Goal: Complete application form

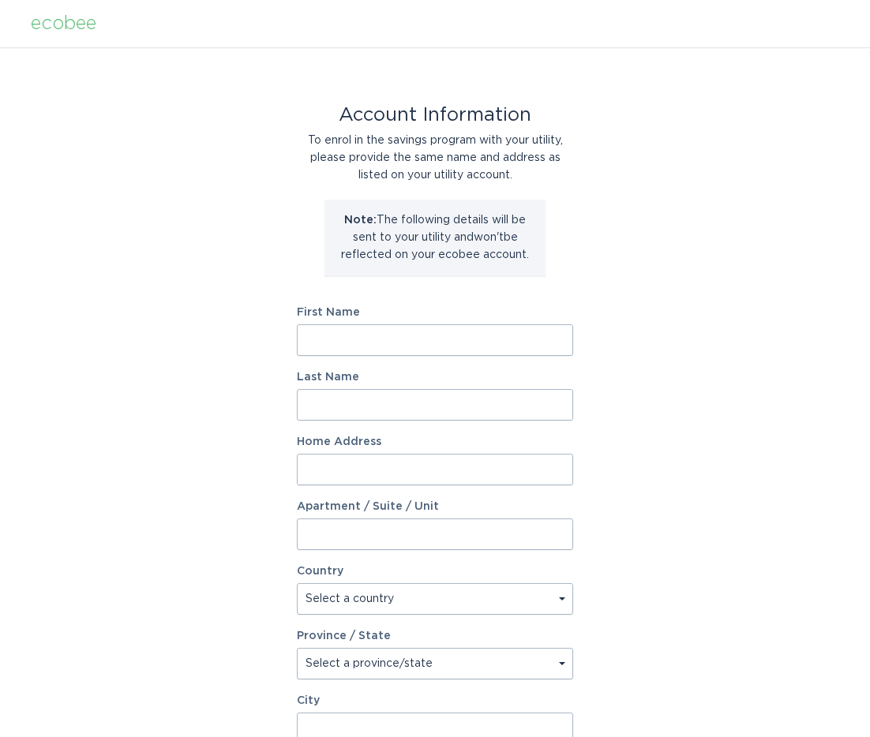
click at [463, 346] on input "First Name" at bounding box center [435, 340] width 276 height 32
type input "kyle"
type input "hannah"
type input "4480 Perry Rd"
select select "US"
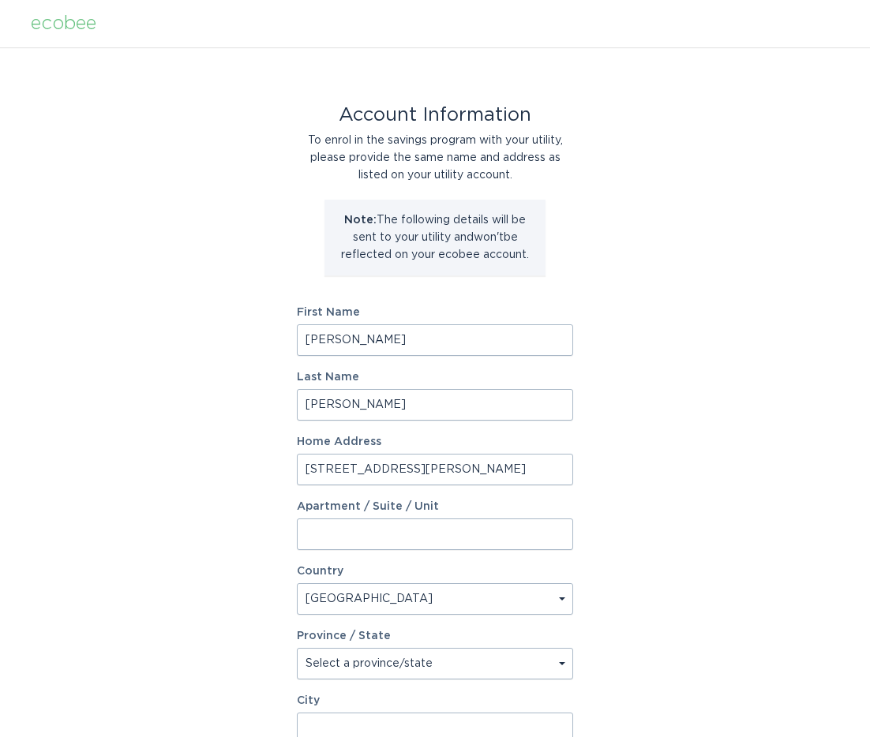
type input "GR BLANC"
type input "48439"
select select "MI"
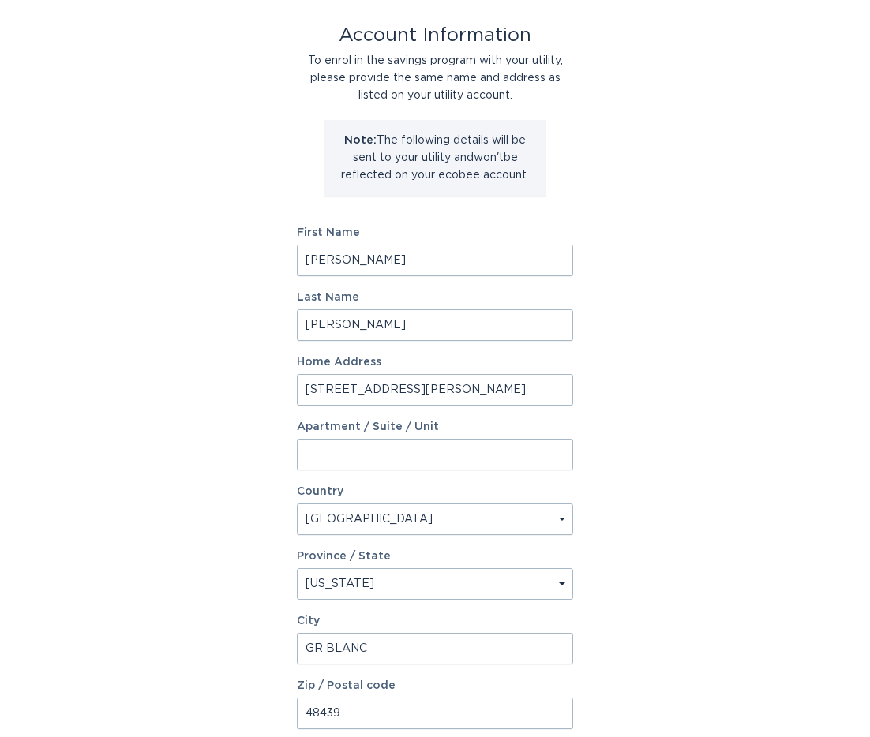
scroll to position [82, 0]
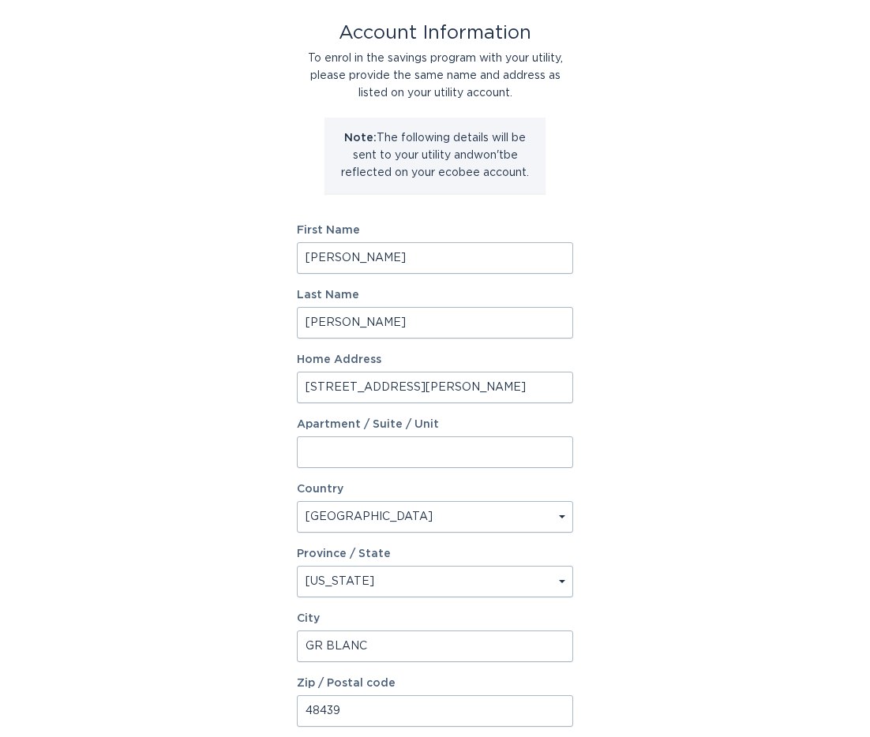
drag, startPoint x: 406, startPoint y: 387, endPoint x: 287, endPoint y: 384, distance: 119.2
click at [287, 384] on div "Account Information To enrol in the savings program with your utility, please p…" at bounding box center [435, 401] width 870 height 872
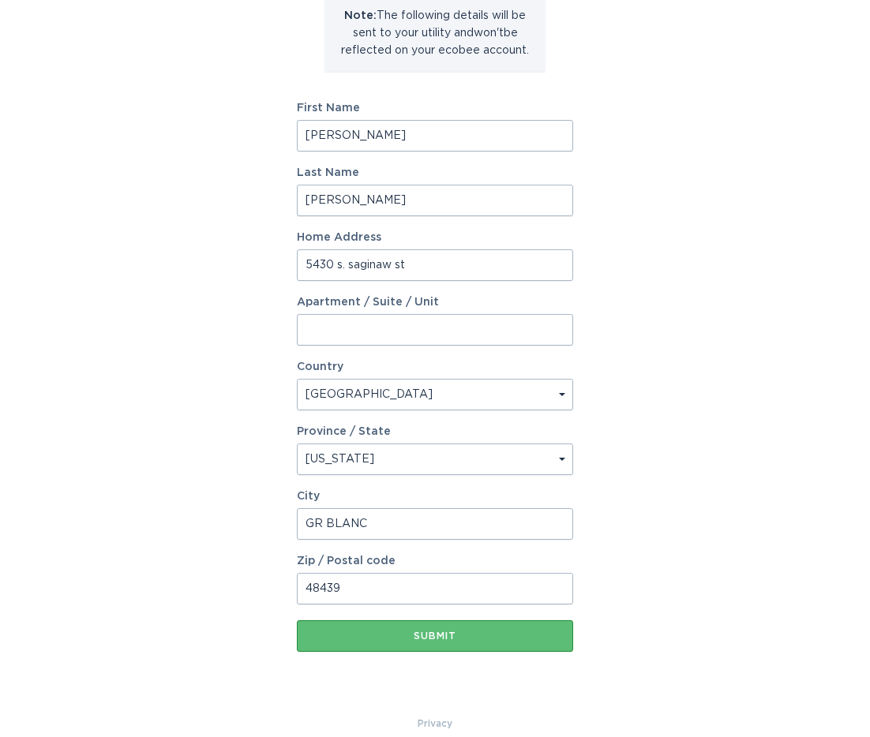
scroll to position [223, 0]
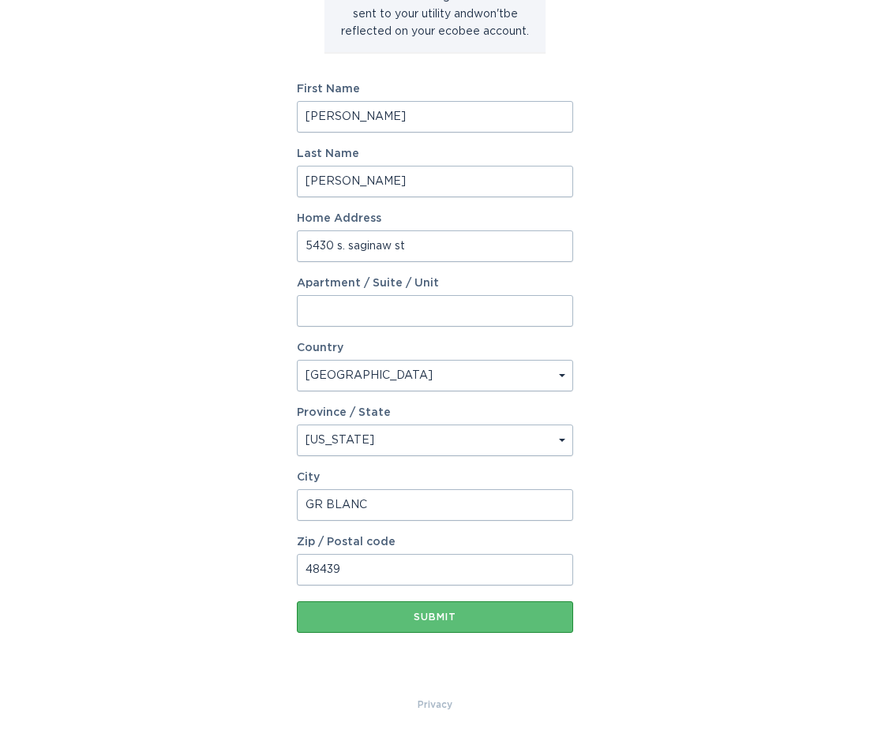
type input "5430 s. saginaw st"
click at [399, 508] on input "GR BLANC" at bounding box center [435, 505] width 276 height 32
drag, startPoint x: 266, startPoint y: 514, endPoint x: 351, endPoint y: 568, distance: 101.2
click at [266, 514] on div "Account Information To enrol in the savings program with your utility, please p…" at bounding box center [435, 260] width 870 height 872
click at [358, 569] on input "48439" at bounding box center [435, 570] width 276 height 32
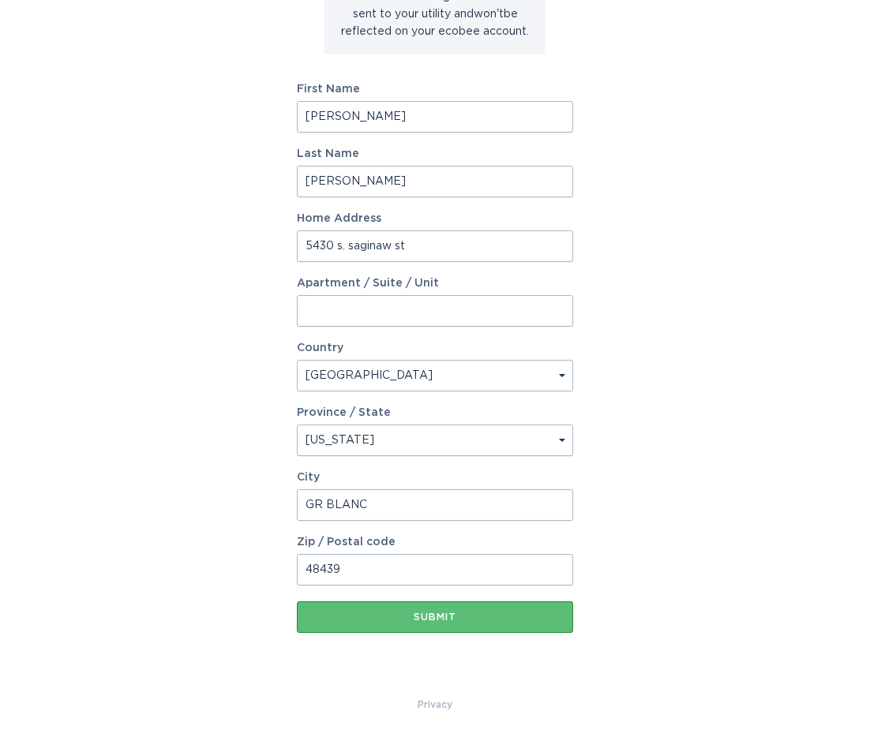
drag, startPoint x: 369, startPoint y: 505, endPoint x: 257, endPoint y: 500, distance: 112.2
click at [257, 500] on div "Account Information To enrol in the savings program with your utility, please p…" at bounding box center [435, 260] width 870 height 872
type input "Flint"
click at [387, 571] on input "48439" at bounding box center [435, 570] width 276 height 32
drag, startPoint x: 314, startPoint y: 568, endPoint x: 257, endPoint y: 564, distance: 57.0
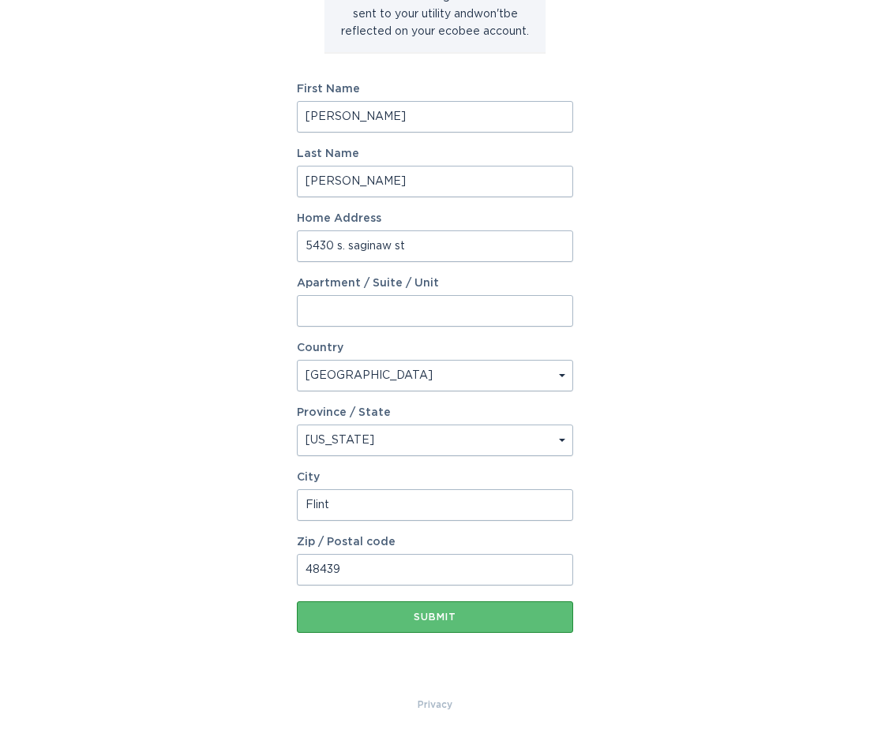
click at [258, 564] on div "Account Information To enrol in the savings program with your utility, please p…" at bounding box center [435, 260] width 870 height 872
type input "48507"
click at [388, 614] on div "Submit" at bounding box center [435, 616] width 260 height 9
